Goal: Transaction & Acquisition: Obtain resource

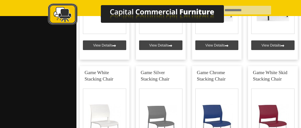
scroll to position [965, 0]
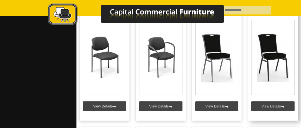
click at [262, 69] on link at bounding box center [273, 59] width 50 height 124
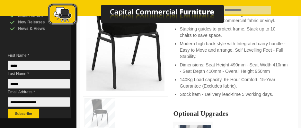
scroll to position [225, 0]
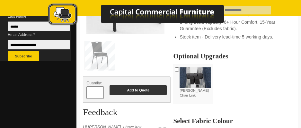
click at [153, 87] on button "Add to Quote" at bounding box center [138, 91] width 57 height 10
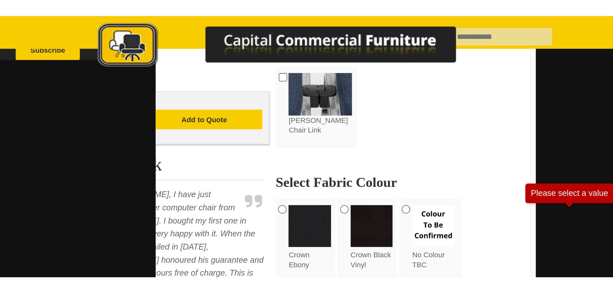
scroll to position [257, 0]
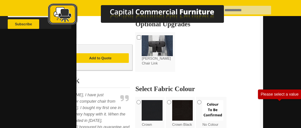
drag, startPoint x: 297, startPoint y: 126, endPoint x: 302, endPoint y: 128, distance: 5.6
click at [297, 126] on section "**********" at bounding box center [189, 99] width 225 height 636
drag, startPoint x: 1, startPoint y: 128, endPoint x: -29, endPoint y: 146, distance: 35.5
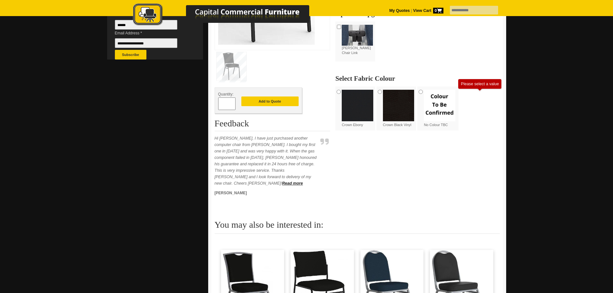
scroll to position [225, 0]
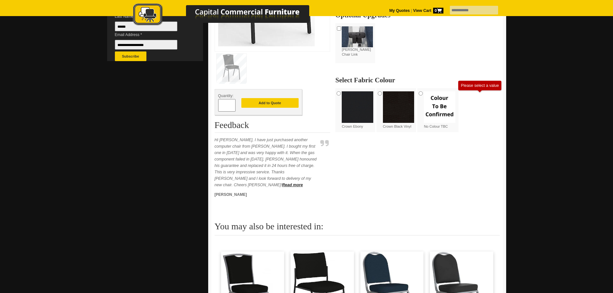
click at [233, 103] on span at bounding box center [232, 103] width 3 height 6
type input "*"
click at [226, 105] on input "*" at bounding box center [226, 105] width 17 height 13
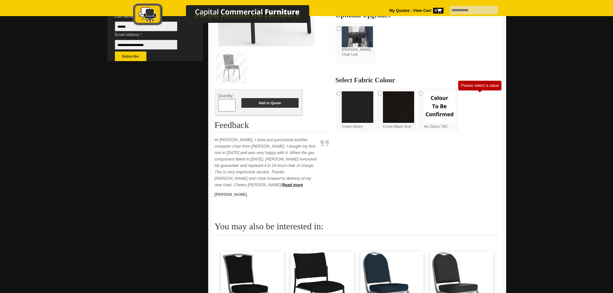
type input "***"
click at [263, 103] on button "Add to Quote" at bounding box center [269, 103] width 57 height 10
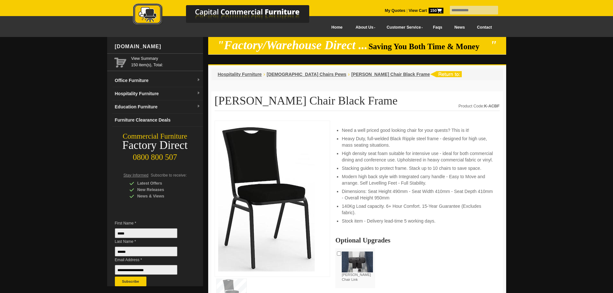
drag, startPoint x: 0, startPoint y: 0, endPoint x: 428, endPoint y: 11, distance: 427.7
click at [429, 11] on span "150" at bounding box center [436, 11] width 15 height 6
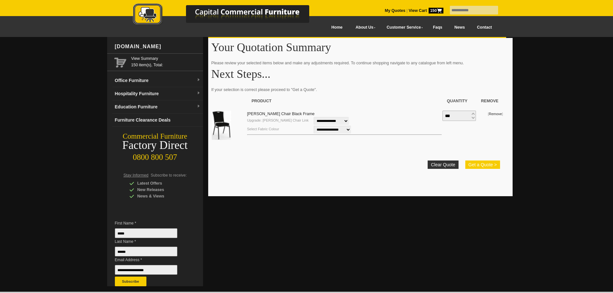
click at [470, 163] on button "Get a Quote >" at bounding box center [482, 165] width 35 height 8
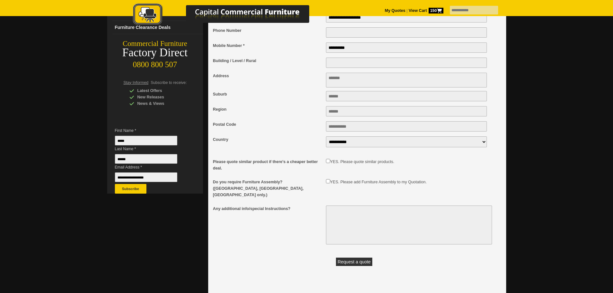
scroll to position [97, 0]
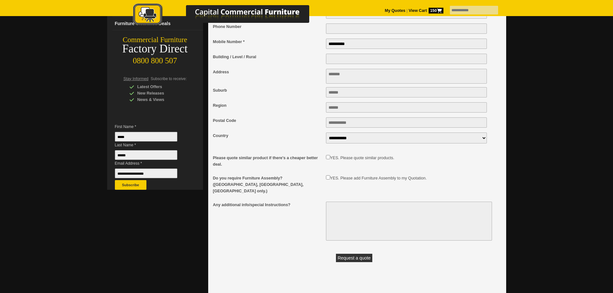
click at [357, 254] on button "Request a quote" at bounding box center [354, 258] width 36 height 8
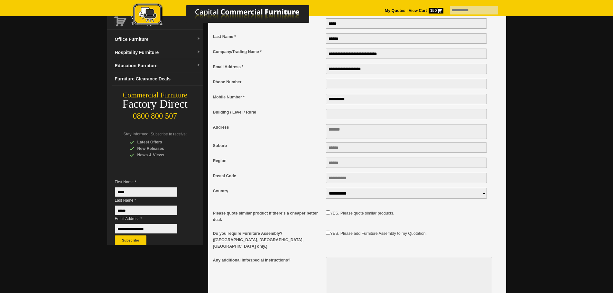
scroll to position [0, 0]
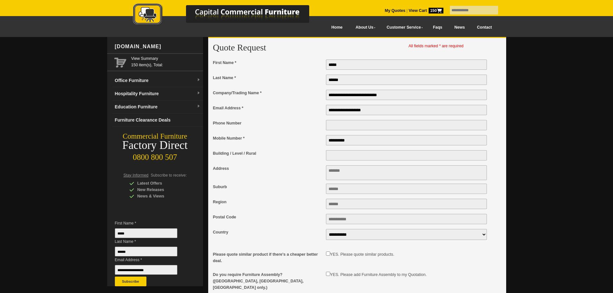
click at [347, 172] on textarea "Address" at bounding box center [406, 172] width 161 height 15
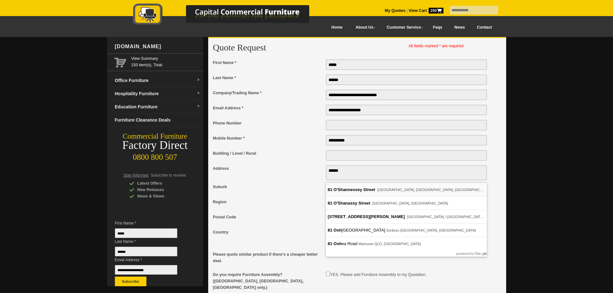
type textarea "**********"
type input "********"
type input "****"
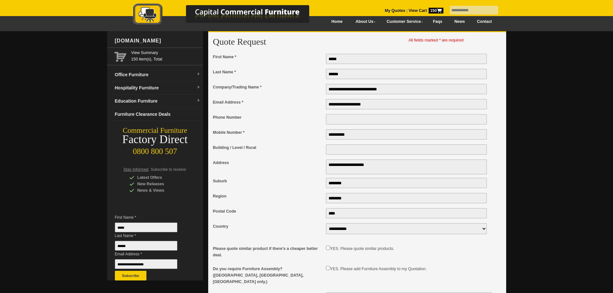
scroll to position [97, 0]
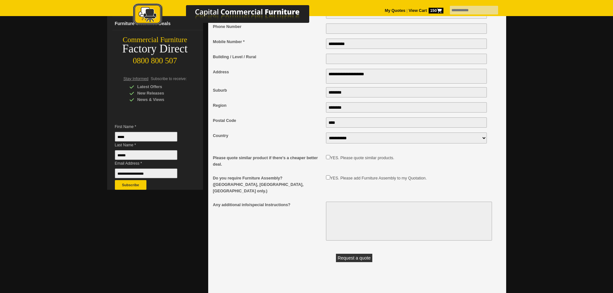
click at [353, 256] on button "Request a quote" at bounding box center [354, 258] width 36 height 8
click at [357, 255] on button "Request a quote" at bounding box center [354, 258] width 36 height 8
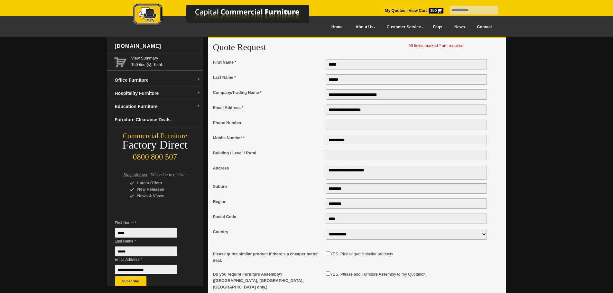
scroll to position [0, 0]
